Goal: Information Seeking & Learning: Learn about a topic

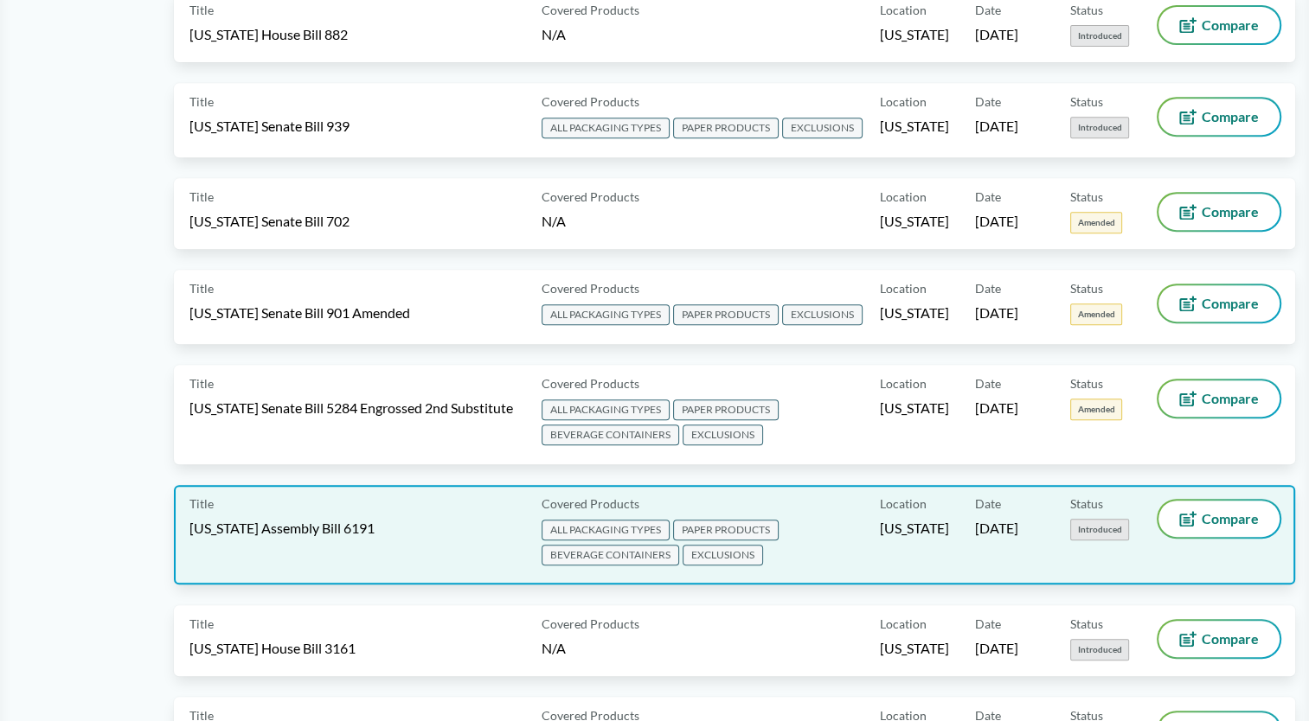
scroll to position [778, 0]
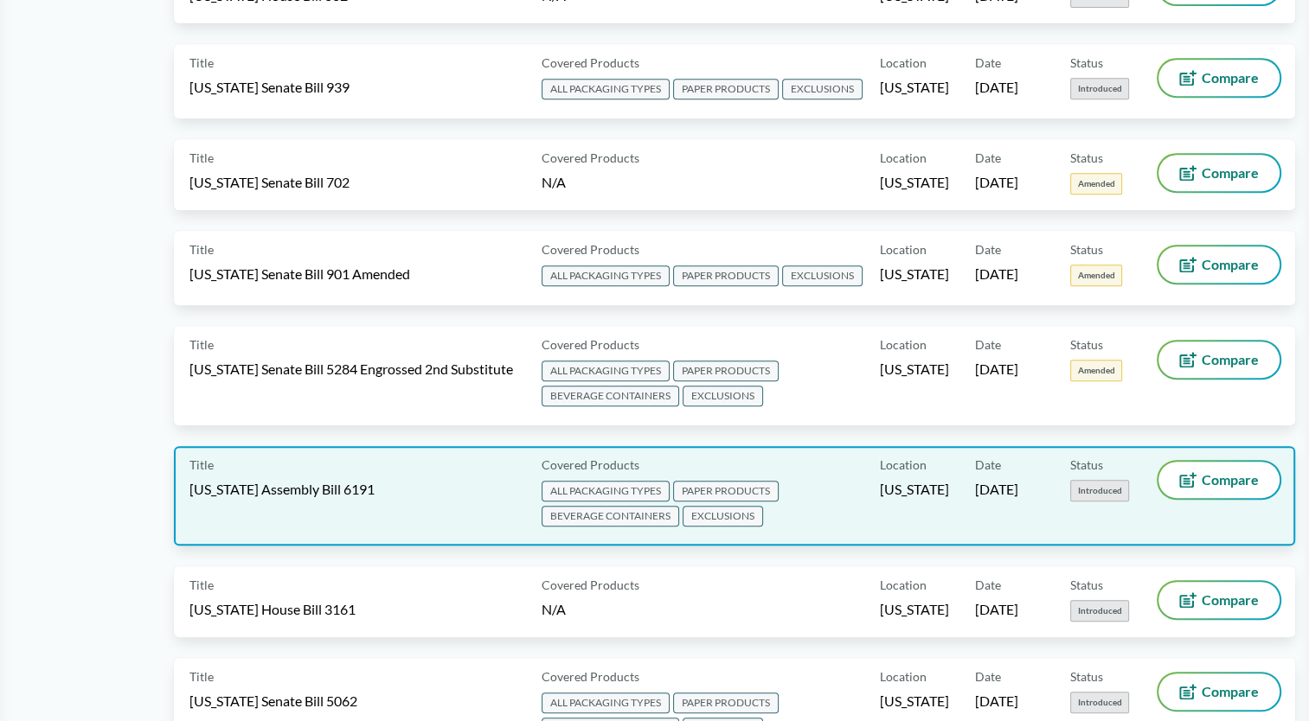
click at [832, 462] on div "Covered Products ALL PACKAGING TYPES PAPER PRODUCTS BEVERAGE CONTAINERS EXCLUSI…" at bounding box center [707, 496] width 345 height 68
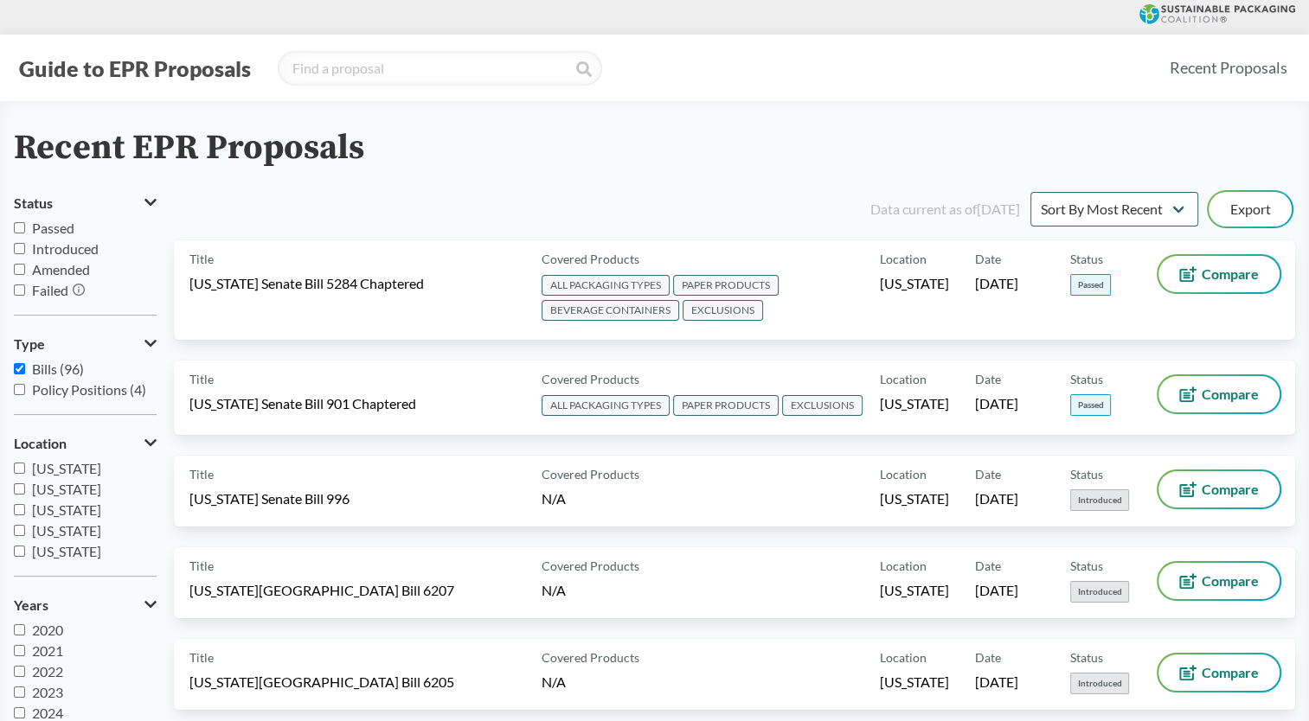
click at [17, 363] on input "Bills (96)" at bounding box center [19, 368] width 11 height 11
checkbox input "false"
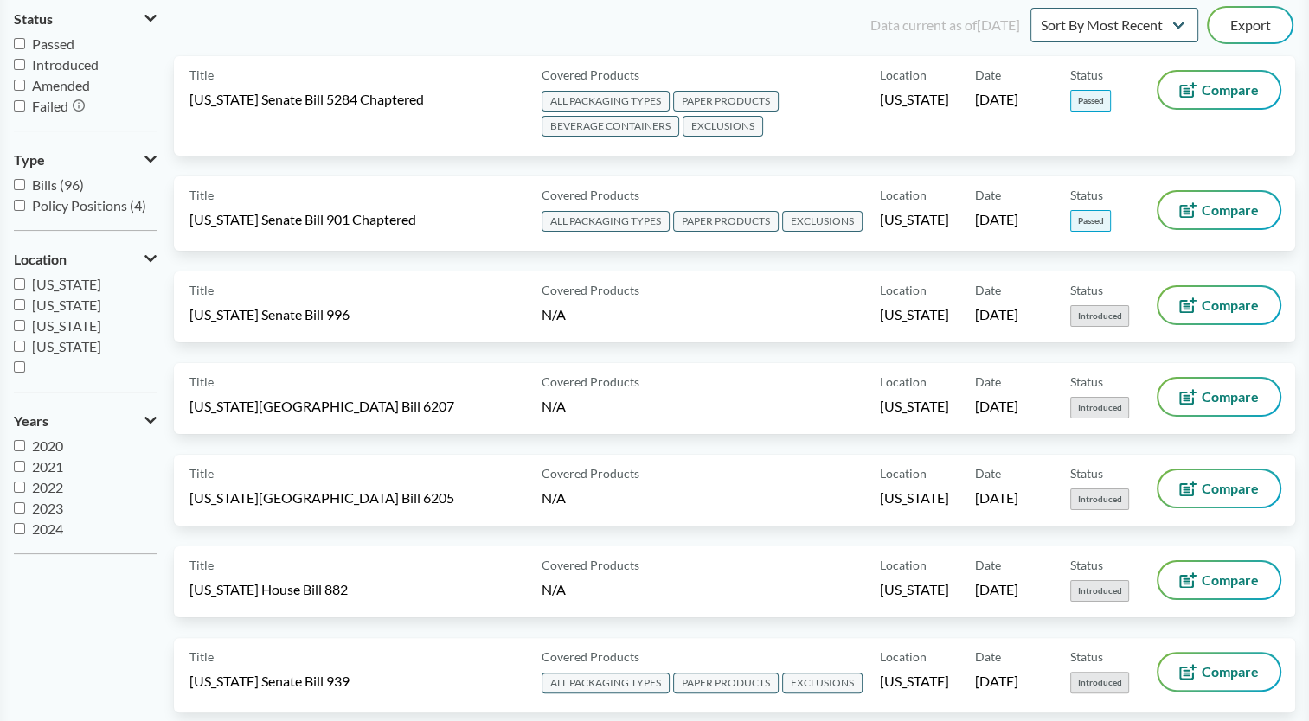
scroll to position [173, 0]
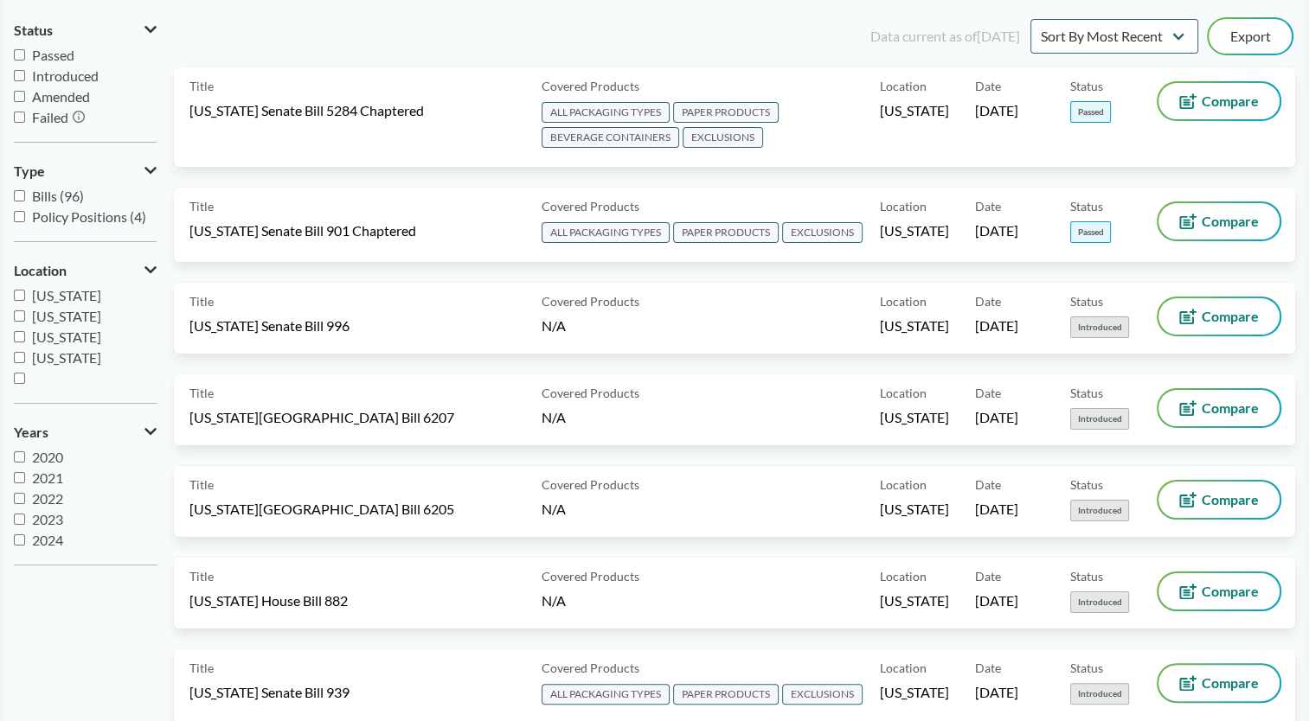
click at [21, 214] on input "Policy Positions (4)" at bounding box center [19, 216] width 11 height 11
checkbox input "true"
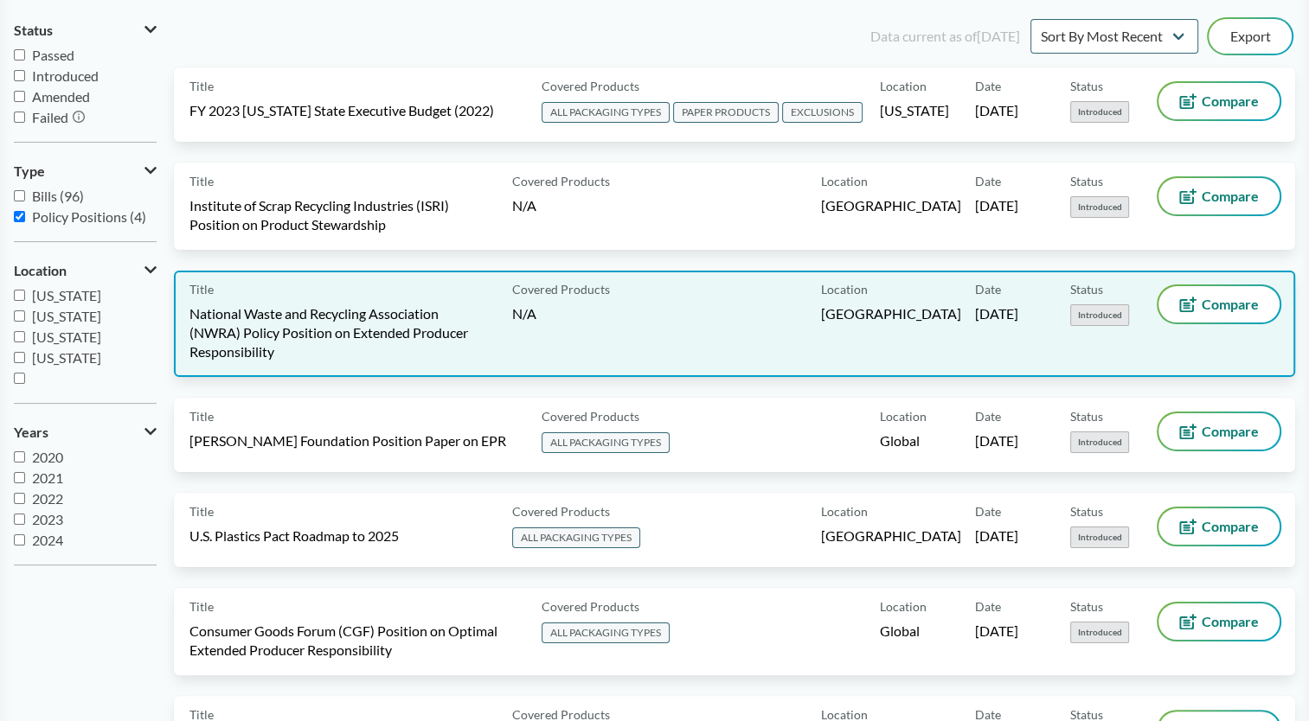
scroll to position [259, 0]
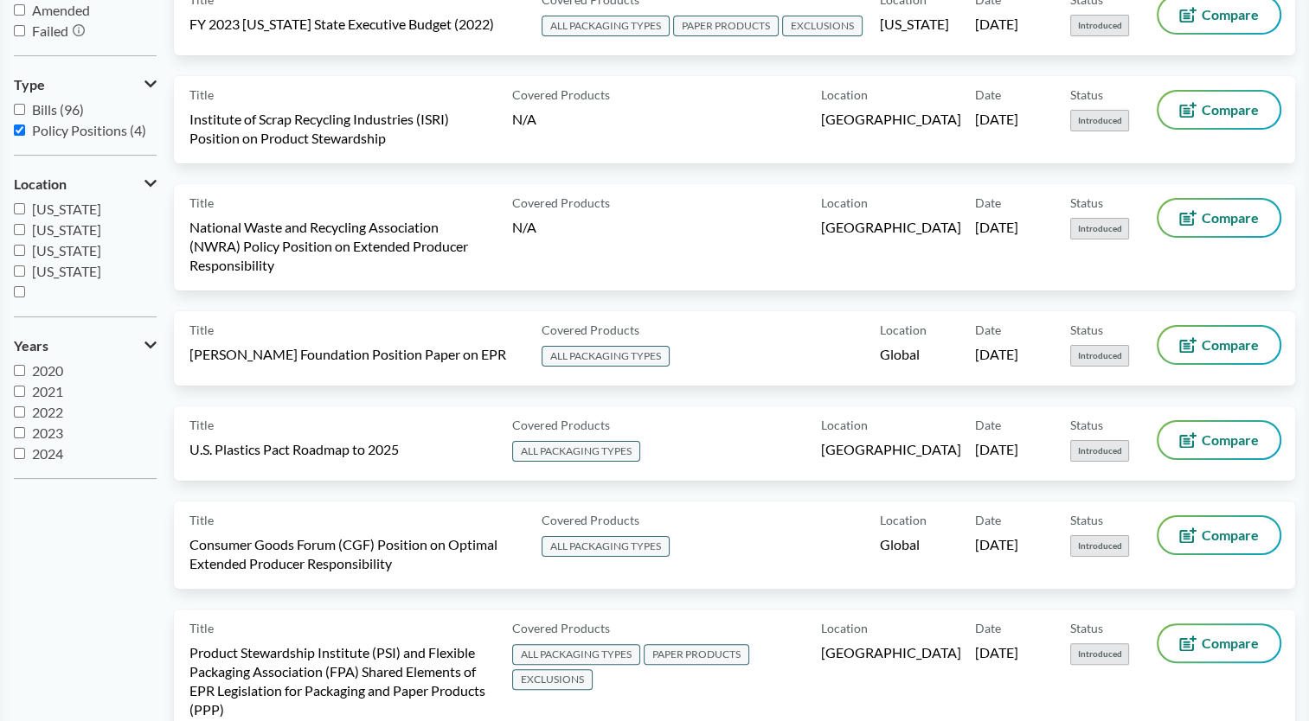
click at [18, 112] on input "Bills (96)" at bounding box center [19, 109] width 11 height 11
checkbox input "true"
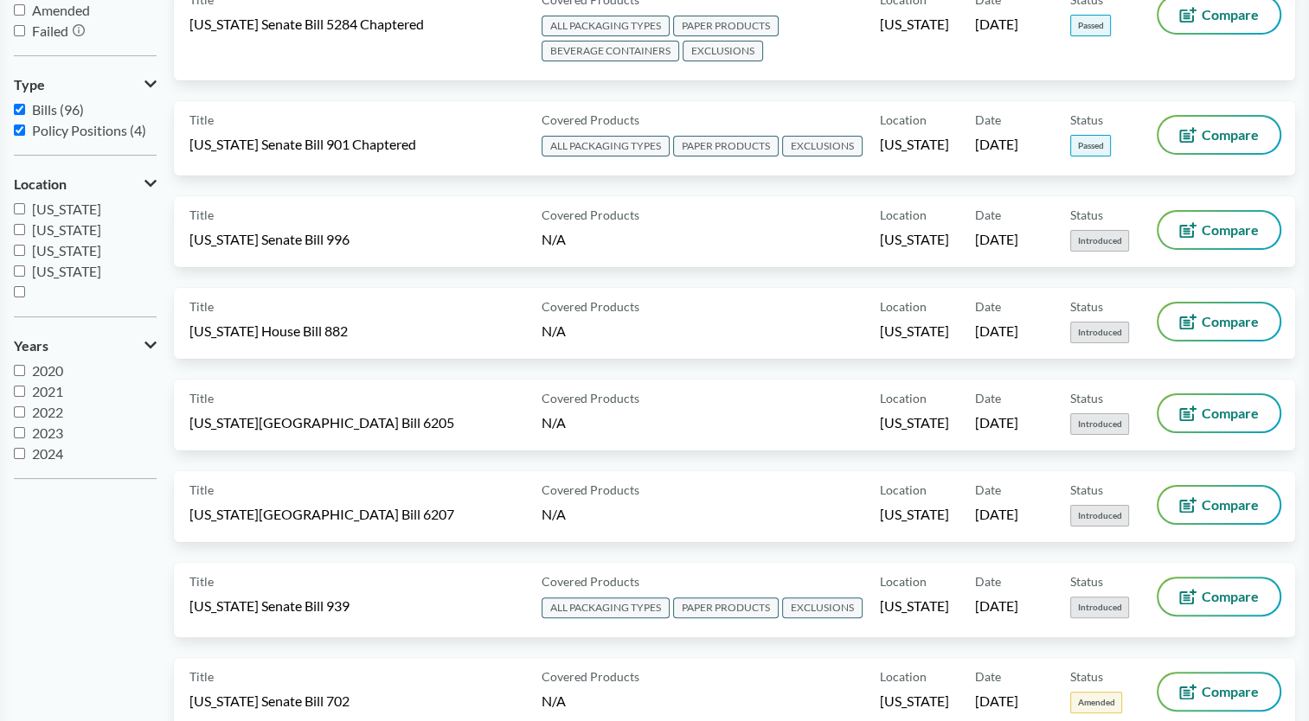
click at [20, 130] on input "Policy Positions (4)" at bounding box center [19, 130] width 11 height 11
checkbox input "false"
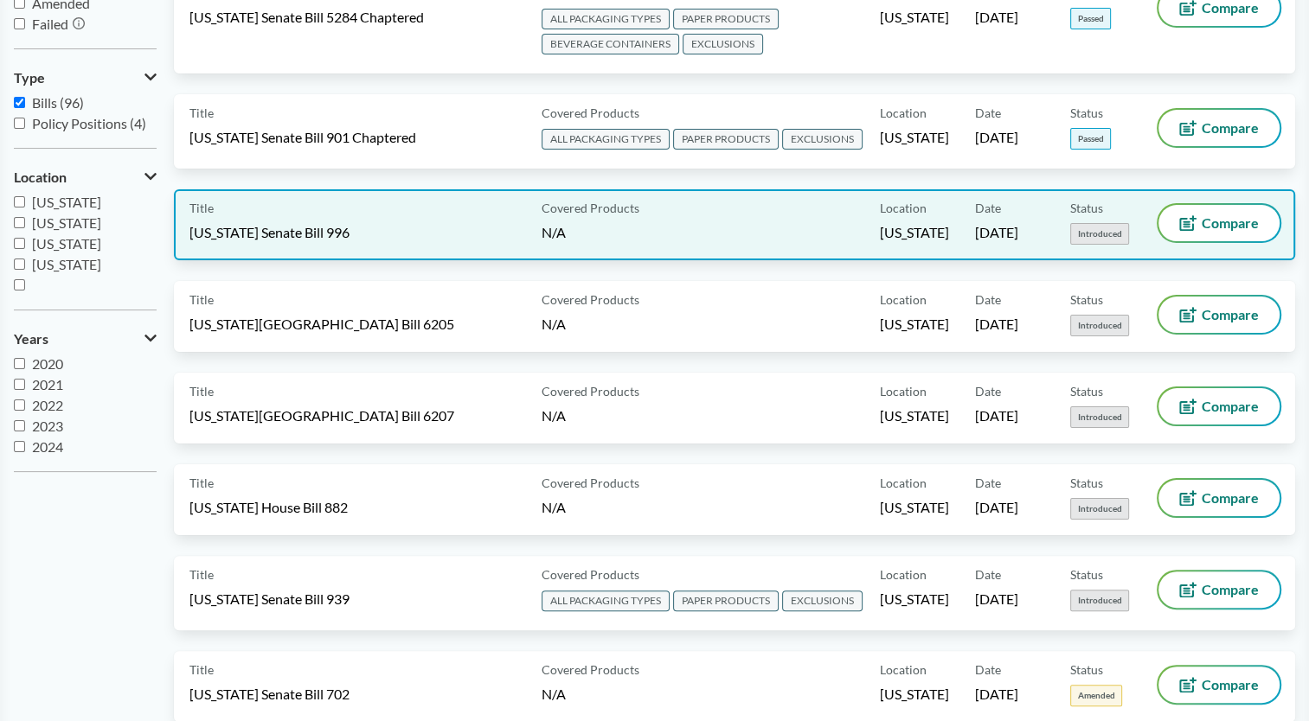
scroll to position [0, 0]
